Goal: Task Accomplishment & Management: Manage account settings

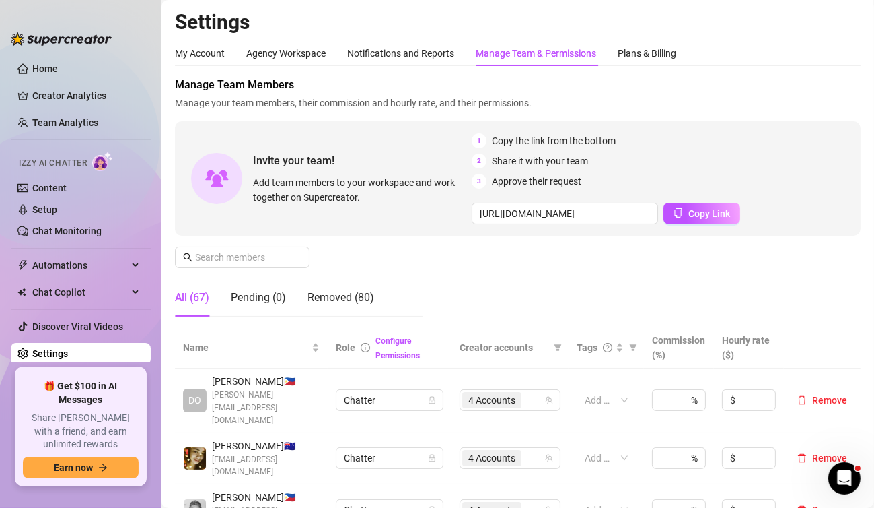
click at [840, 81] on span "Manage Team Members" at bounding box center [518, 85] width 686 height 16
click at [812, 111] on div "Manage Team Members Manage your team members, their commission and hourly rate,…" at bounding box center [518, 202] width 686 height 250
click at [811, 78] on span "Manage Team Members" at bounding box center [518, 85] width 686 height 16
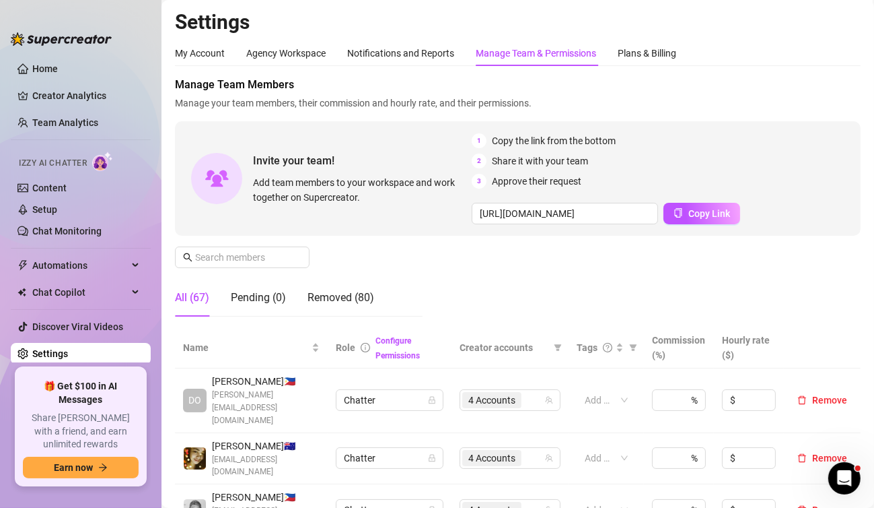
click at [824, 110] on span "Manage your team members, their commission and hourly rate, and their permissio…" at bounding box center [518, 103] width 686 height 15
click at [102, 497] on aside "Home Creator Analytics Team Analytics Izzy AI Chatter Content Setup Chat Monito…" at bounding box center [81, 254] width 162 height 508
click at [812, 99] on span "Manage your team members, their commission and hourly rate, and their permissio…" at bounding box center [518, 103] width 686 height 15
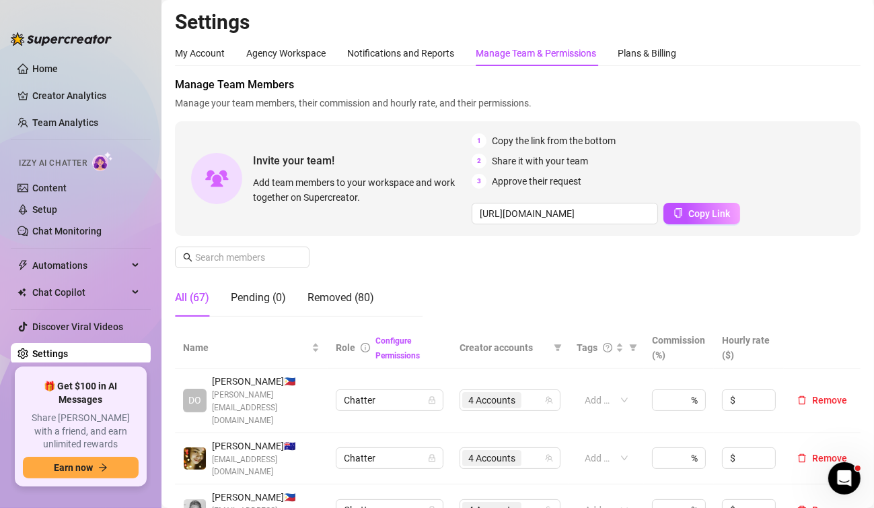
click at [835, 110] on div "Manage Team Members Manage your team members, their commission and hourly rate,…" at bounding box center [518, 202] width 686 height 250
click at [844, 77] on span "Manage Team Members" at bounding box center [518, 85] width 686 height 16
click at [827, 48] on div "My Account Agency Workspace Notifications and Reports Manage Team & Permissions…" at bounding box center [518, 53] width 686 height 26
click at [129, 498] on aside "Home Creator Analytics Team Analytics Izzy AI Chatter Content Setup Chat Monito…" at bounding box center [81, 254] width 162 height 508
